Goal: Find specific page/section: Find specific page/section

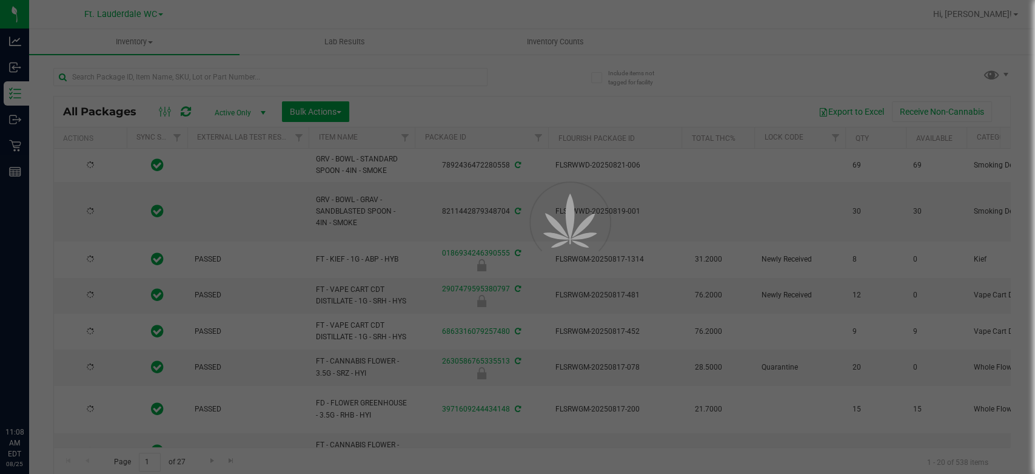
click at [227, 73] on div at bounding box center [517, 237] width 1035 height 474
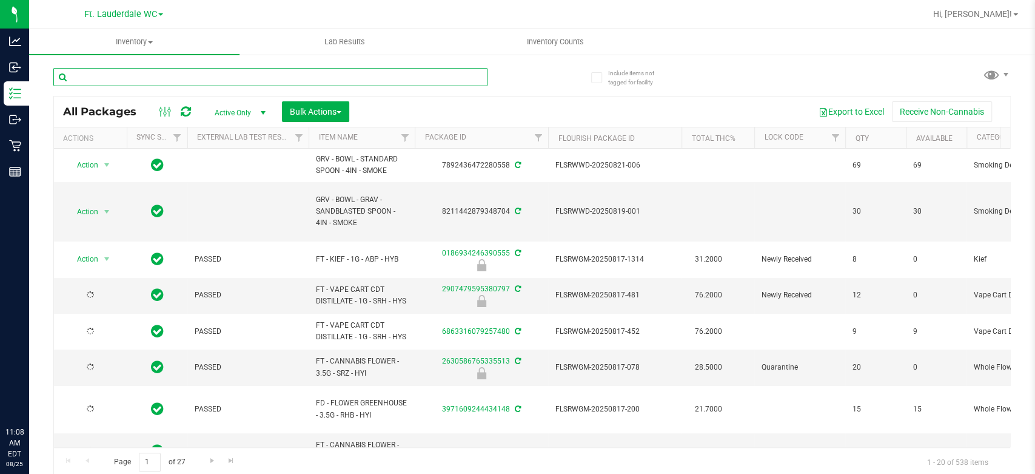
click at [227, 73] on input "text" at bounding box center [270, 77] width 434 height 18
click at [152, 78] on input "text" at bounding box center [270, 77] width 434 height 18
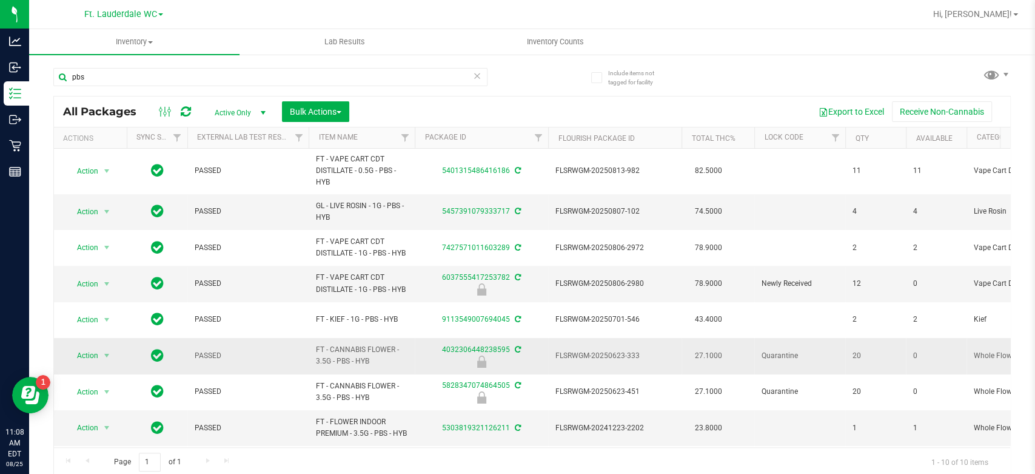
drag, startPoint x: 363, startPoint y: 360, endPoint x: 315, endPoint y: 347, distance: 49.0
drag, startPoint x: 315, startPoint y: 347, endPoint x: 405, endPoint y: 355, distance: 89.5
click at [408, 358] on td "FT - CANNABIS FLOWER - 3.5G - PBS - HYB" at bounding box center [362, 356] width 106 height 36
copy span "FT - CANNABIS FLOWER - 3.5G - PBS - HYB"
click at [172, 77] on input "pbs" at bounding box center [270, 77] width 434 height 18
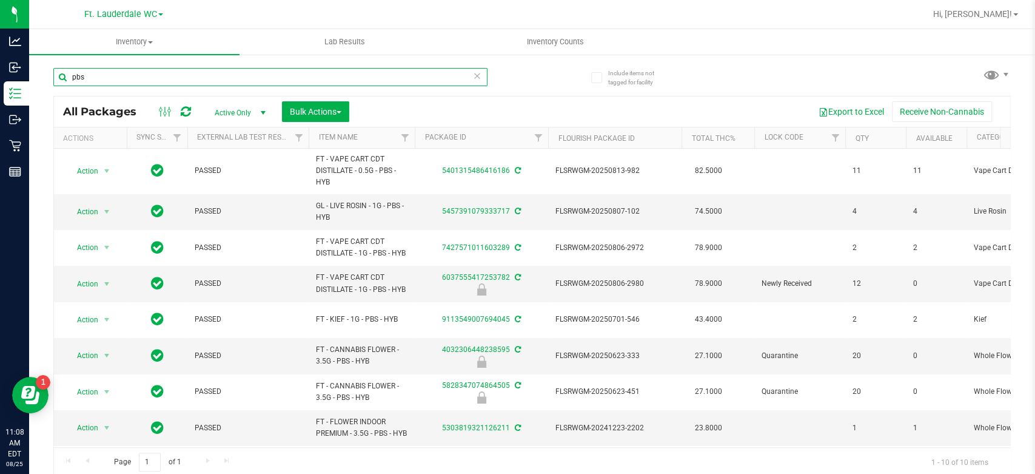
click at [172, 77] on input "pbs" at bounding box center [270, 77] width 434 height 18
paste input "FT - CANNABIS FLOWER - 3.5G - PBS - HYB"
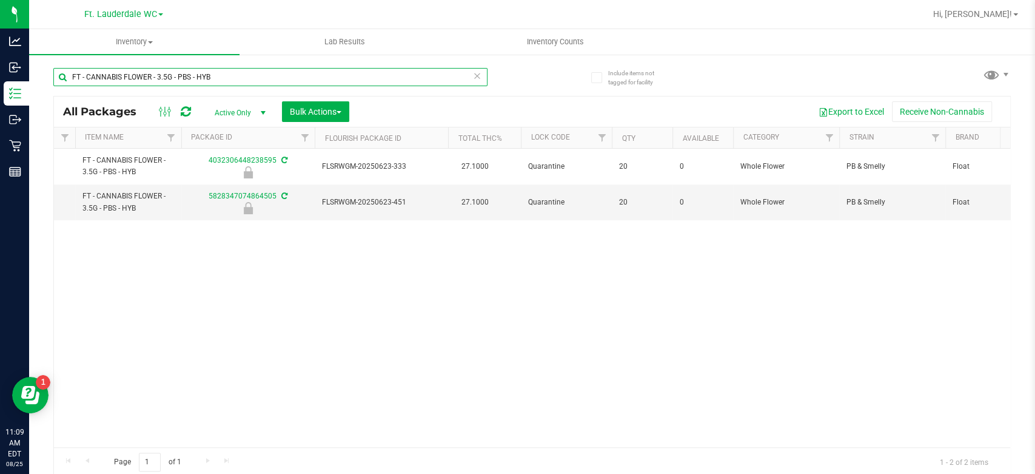
scroll to position [0, 246]
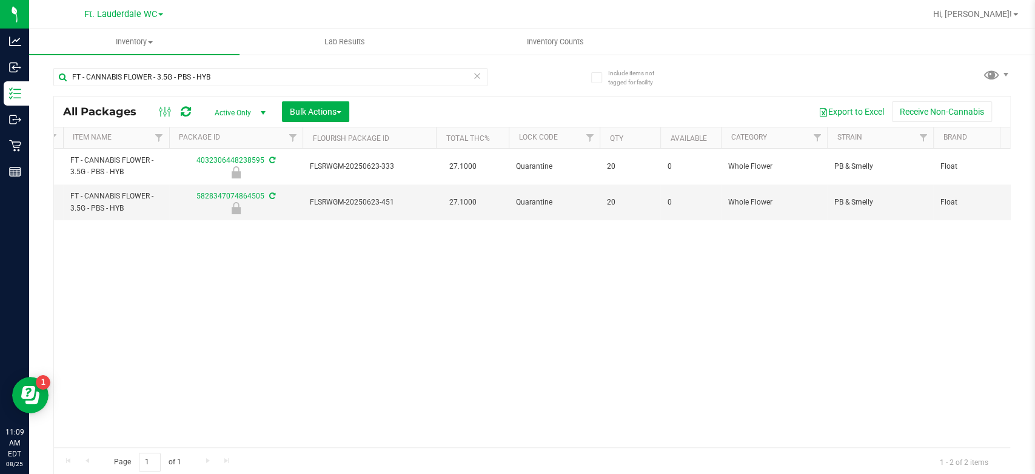
click at [306, 65] on div "FT - CANNABIS FLOWER - 3.5G - PBS - HYB" at bounding box center [292, 76] width 479 height 39
click at [303, 75] on input "FT - CANNABIS FLOWER - 3.5G - PBS - HYB" at bounding box center [270, 77] width 434 height 18
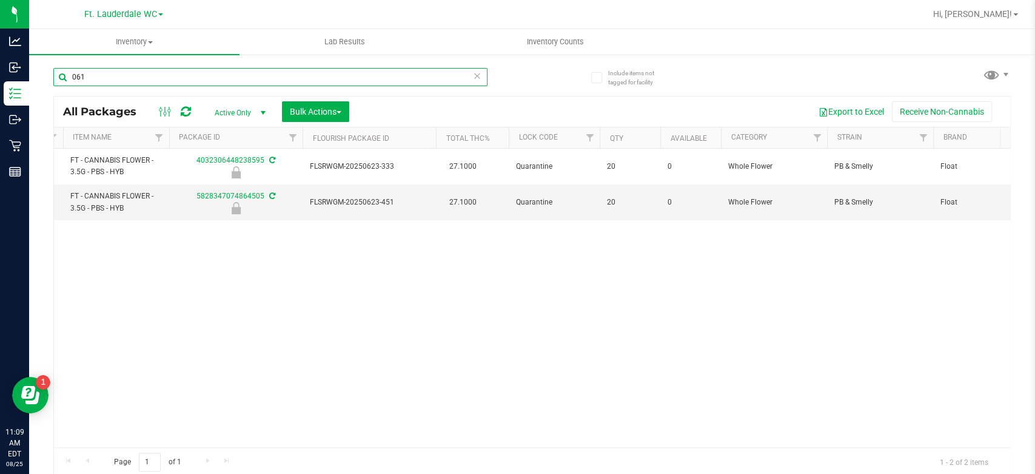
type input "0616"
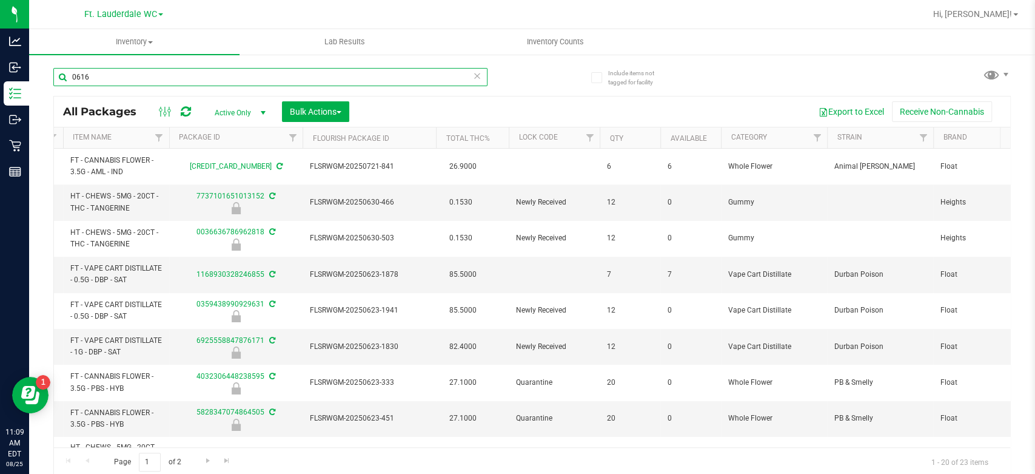
type input "[DATE]"
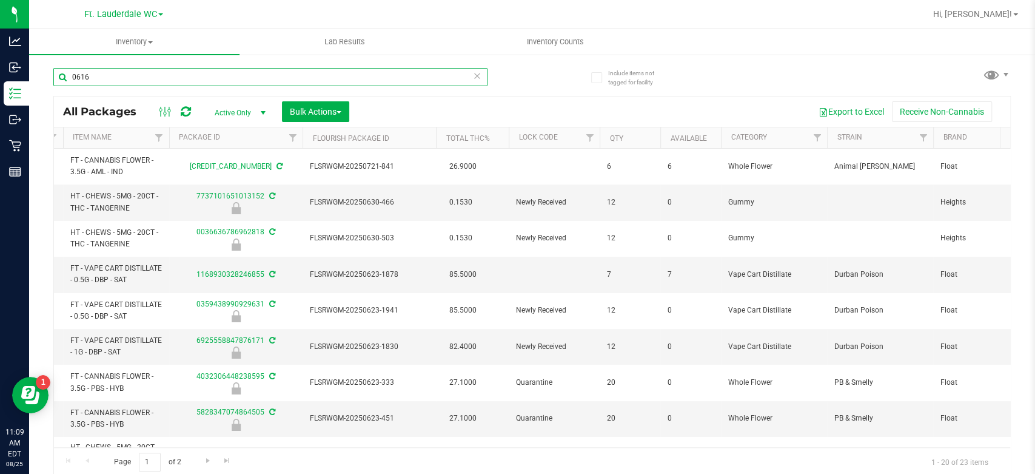
type input "[DATE]"
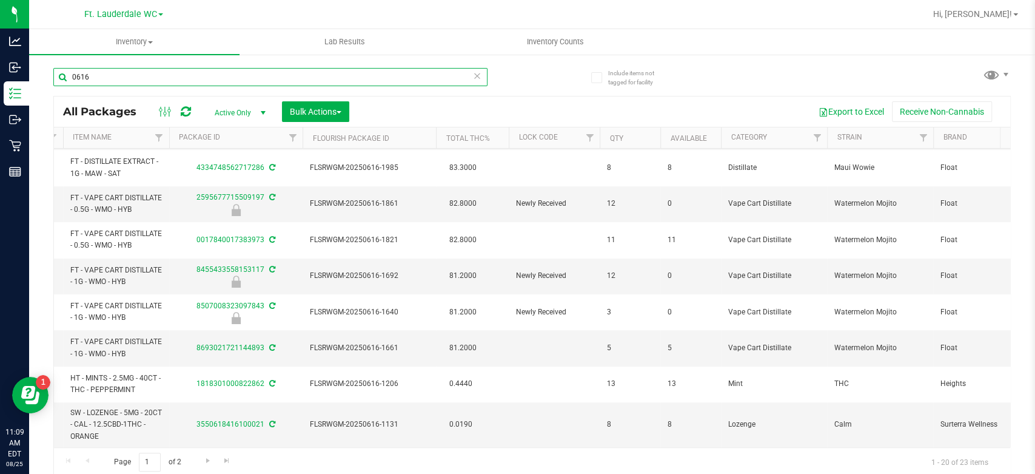
scroll to position [474, 246]
click at [238, 72] on input "0616" at bounding box center [270, 77] width 434 height 18
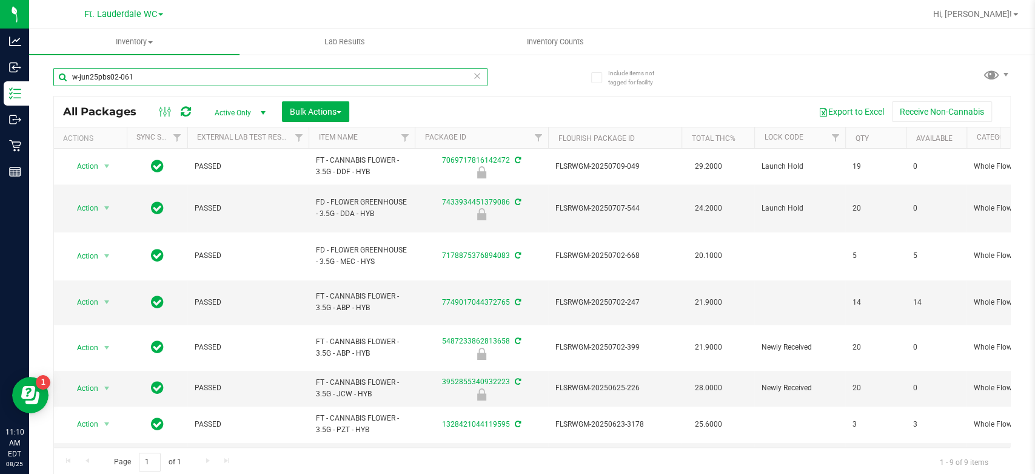
type input "w-jun25pbs02-0616"
